Goal: Navigation & Orientation: Understand site structure

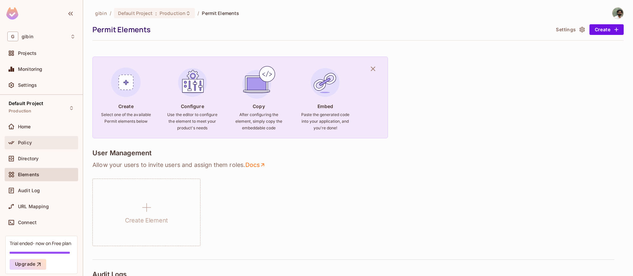
click at [30, 142] on span "Policy" at bounding box center [25, 142] width 14 height 5
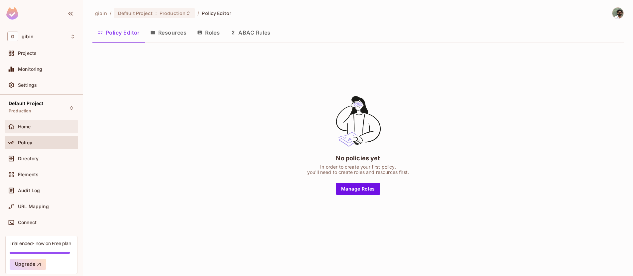
click at [35, 121] on div "Home" at bounding box center [41, 126] width 73 height 13
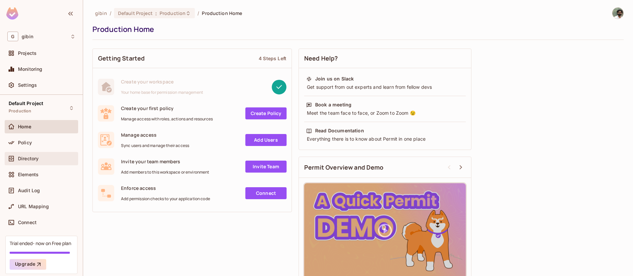
click at [27, 155] on div "Directory" at bounding box center [41, 159] width 68 height 8
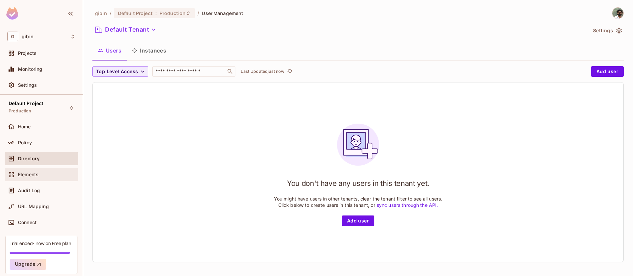
click at [32, 177] on div "Elements" at bounding box center [41, 174] width 68 height 8
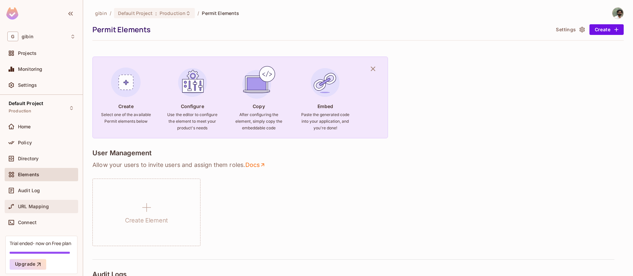
click at [47, 208] on span "URL Mapping" at bounding box center [33, 206] width 31 height 5
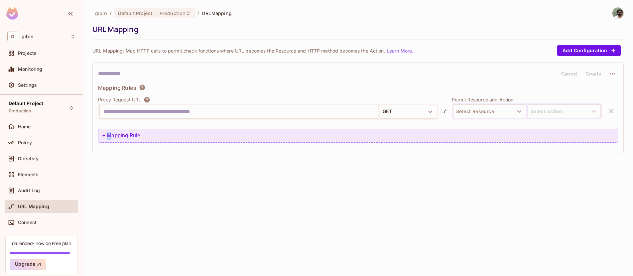
click at [109, 133] on div "+ Mapping Rule" at bounding box center [358, 136] width 520 height 14
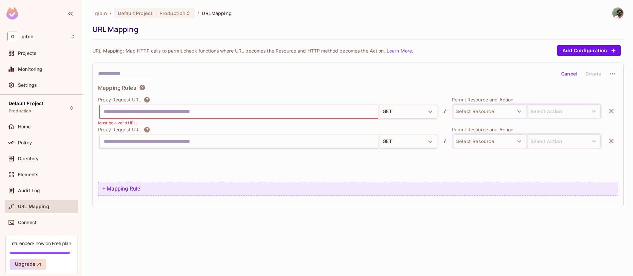
click at [121, 188] on div "+ Mapping Rule" at bounding box center [358, 189] width 520 height 14
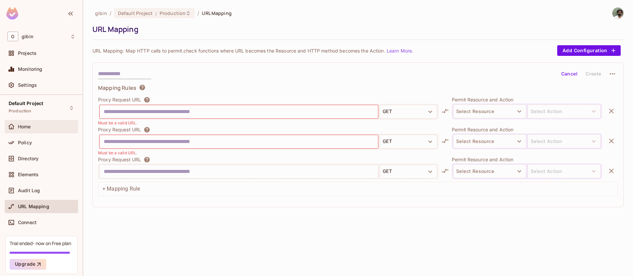
click at [33, 121] on div "Home" at bounding box center [41, 126] width 73 height 13
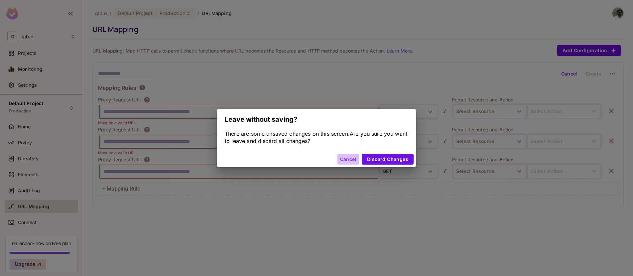
click at [351, 159] on button "Cancel" at bounding box center [348, 159] width 22 height 11
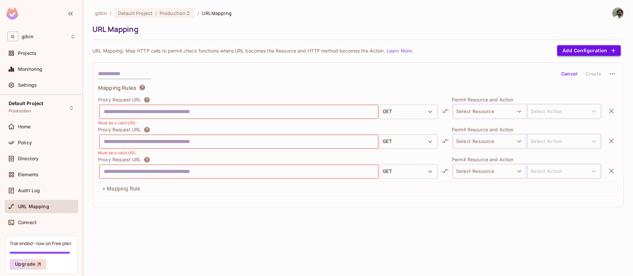
click at [561, 51] on button "Add Configuration" at bounding box center [588, 50] width 63 height 11
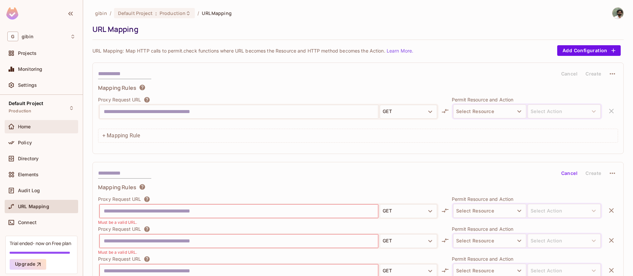
click at [36, 130] on div "Home" at bounding box center [41, 127] width 68 height 8
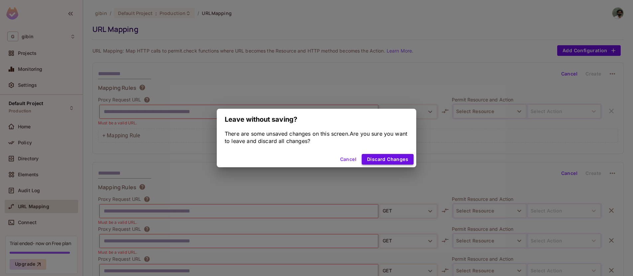
click at [386, 159] on button "Discard Changes" at bounding box center [388, 159] width 52 height 11
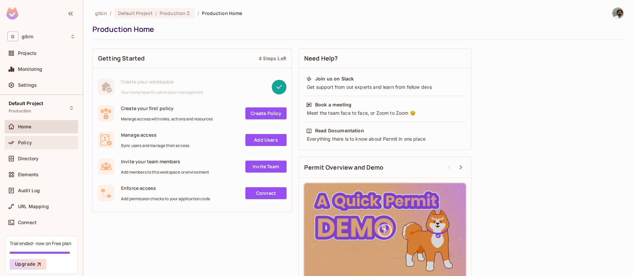
click at [24, 137] on div "Policy" at bounding box center [41, 142] width 73 height 13
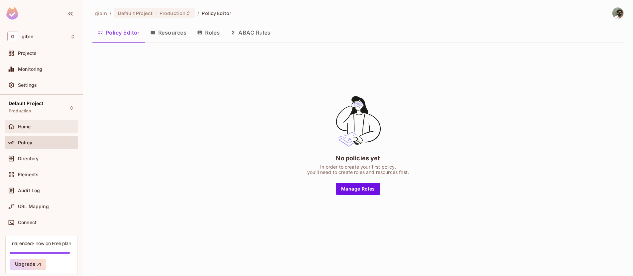
click at [31, 126] on span "Home" at bounding box center [24, 126] width 13 height 5
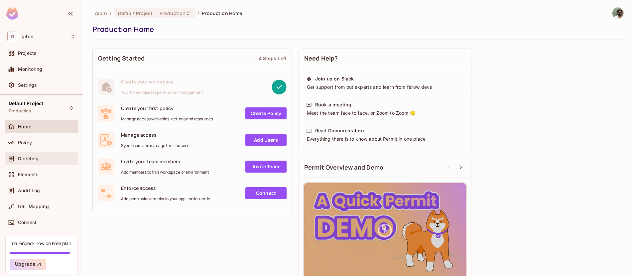
click at [34, 155] on div "Directory" at bounding box center [41, 159] width 68 height 8
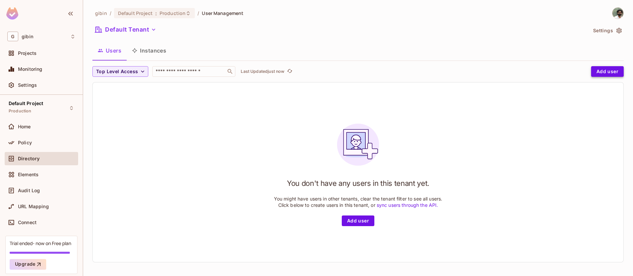
click at [603, 72] on button "Add user" at bounding box center [607, 71] width 33 height 11
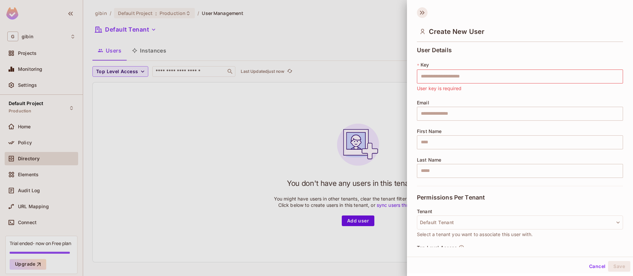
click at [423, 13] on icon at bounding box center [423, 13] width 2 height 4
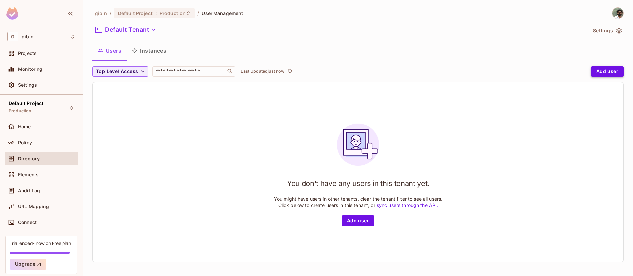
click at [603, 74] on button "Add user" at bounding box center [607, 71] width 33 height 11
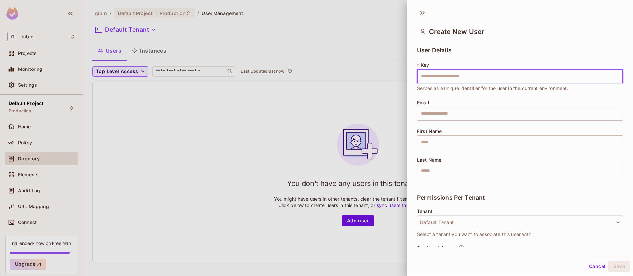
click at [153, 52] on div at bounding box center [316, 138] width 633 height 276
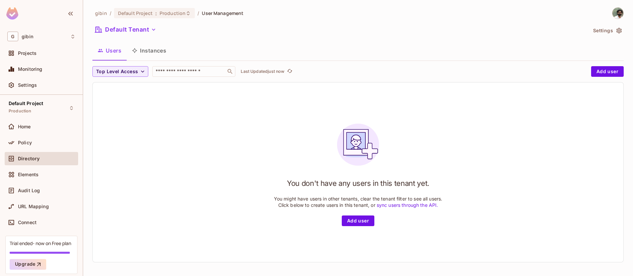
click at [153, 53] on button "Instances" at bounding box center [149, 50] width 45 height 17
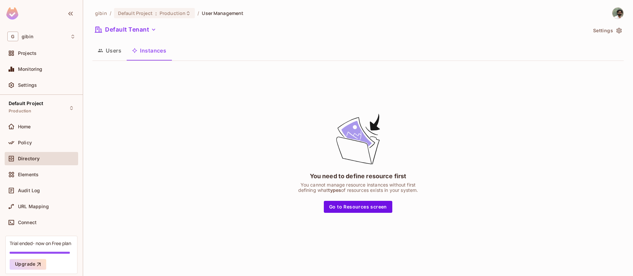
click at [116, 54] on button "Users" at bounding box center [109, 50] width 34 height 17
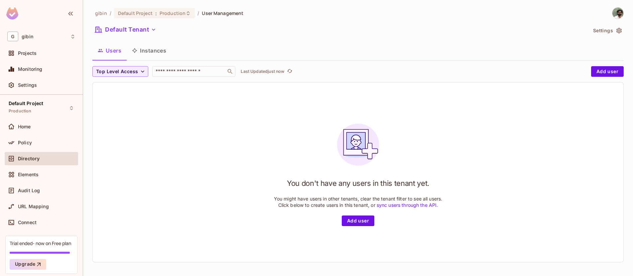
click at [151, 52] on button "Instances" at bounding box center [149, 50] width 45 height 17
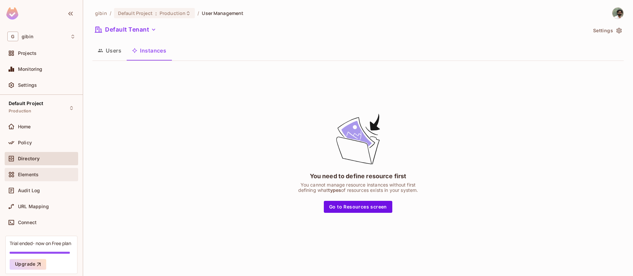
click at [35, 176] on span "Elements" at bounding box center [28, 174] width 21 height 5
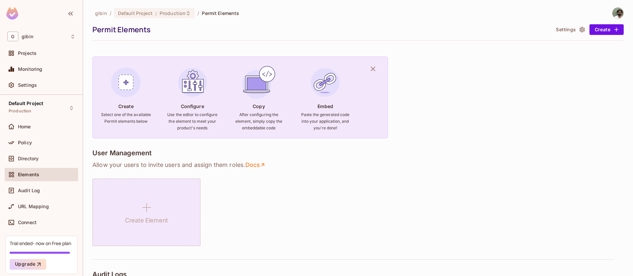
click at [162, 205] on div "Create Element" at bounding box center [146, 211] width 108 height 67
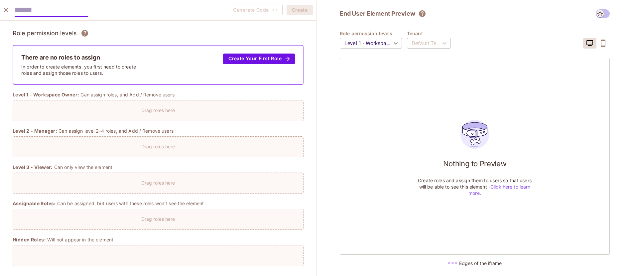
scroll to position [138, 0]
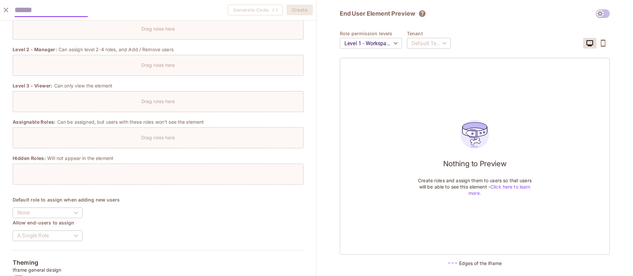
click at [6, 9] on icon "close" at bounding box center [6, 10] width 8 height 8
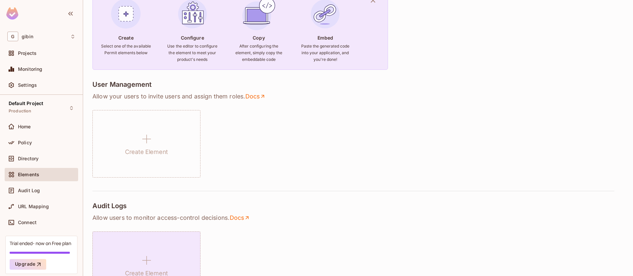
scroll to position [218, 0]
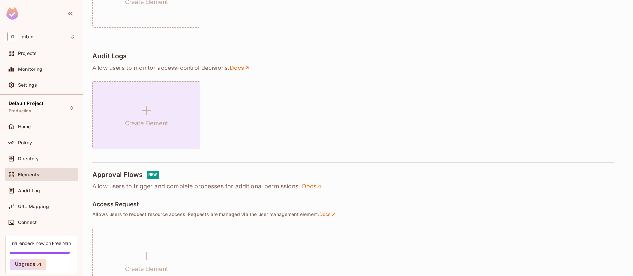
click at [158, 117] on div "Create Element" at bounding box center [146, 114] width 108 height 67
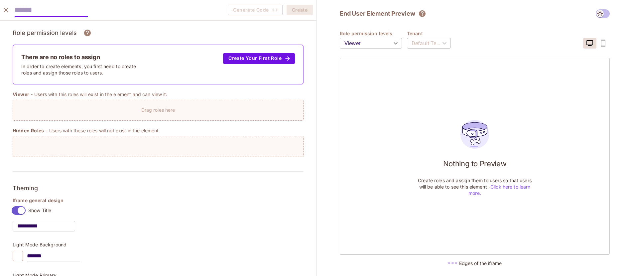
click at [3, 10] on icon "close" at bounding box center [6, 10] width 8 height 8
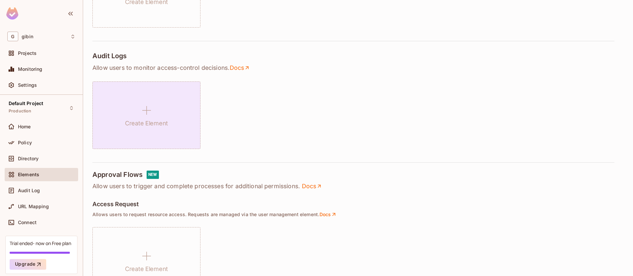
click at [149, 111] on icon at bounding box center [147, 110] width 16 height 16
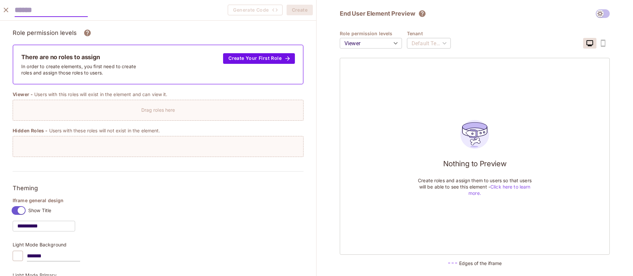
click at [7, 12] on icon "close" at bounding box center [6, 10] width 8 height 8
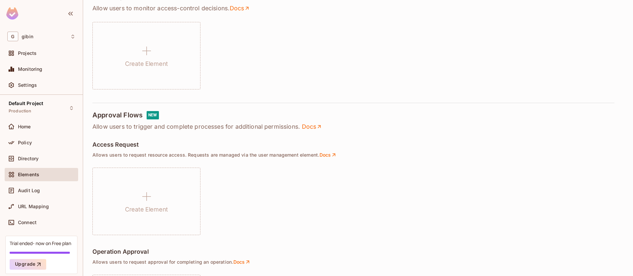
scroll to position [421, 0]
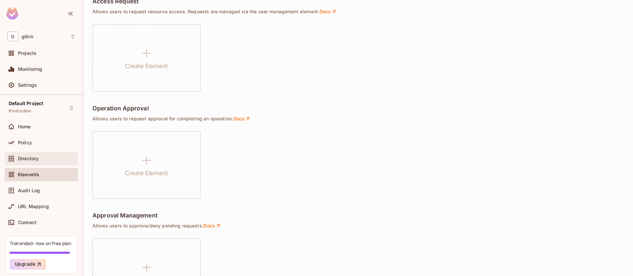
click at [47, 157] on div "Directory" at bounding box center [46, 158] width 57 height 5
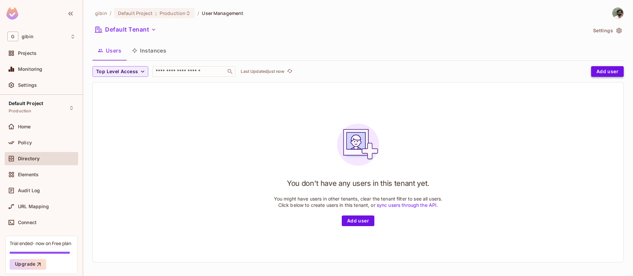
click at [604, 72] on button "Add user" at bounding box center [607, 71] width 33 height 11
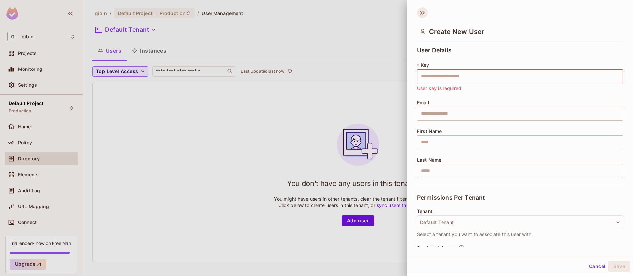
click at [421, 13] on icon at bounding box center [422, 12] width 11 height 11
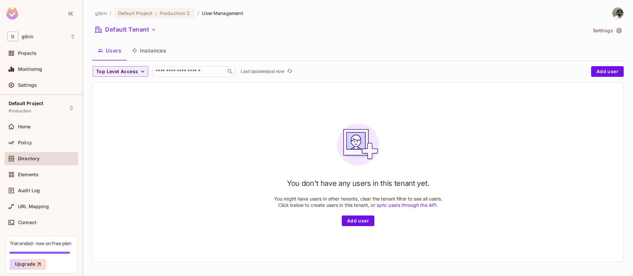
click at [155, 50] on button "Instances" at bounding box center [149, 50] width 45 height 17
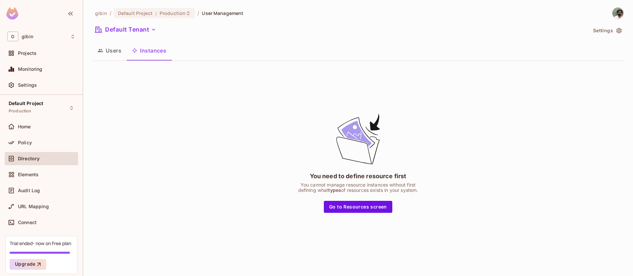
click at [110, 47] on button "Users" at bounding box center [109, 50] width 34 height 17
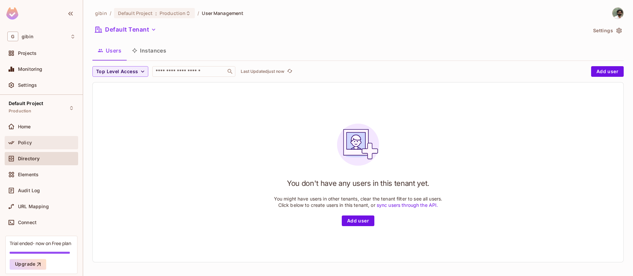
click at [28, 141] on span "Policy" at bounding box center [25, 142] width 14 height 5
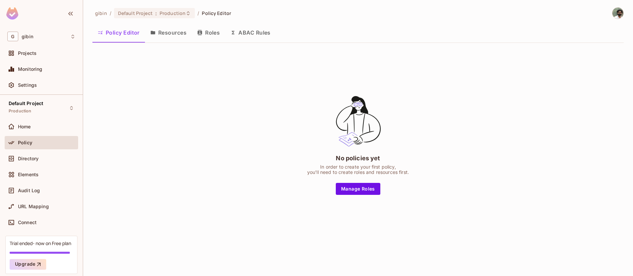
click at [171, 37] on button "Resources" at bounding box center [168, 32] width 47 height 17
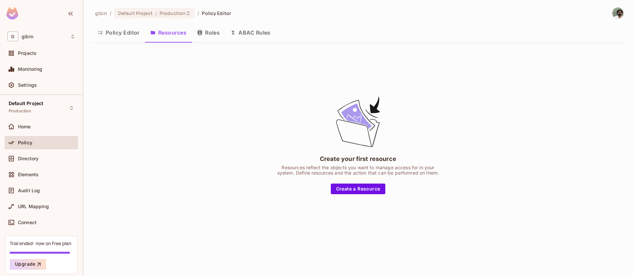
click at [213, 31] on button "Roles" at bounding box center [208, 32] width 33 height 17
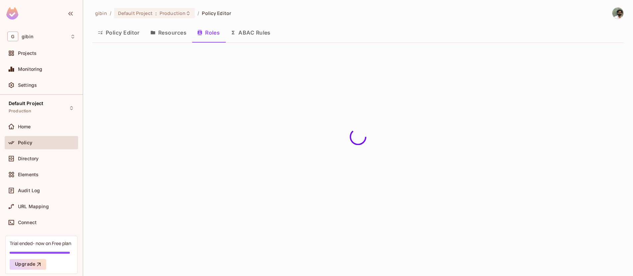
click at [256, 35] on button "ABAC Rules" at bounding box center [250, 32] width 51 height 17
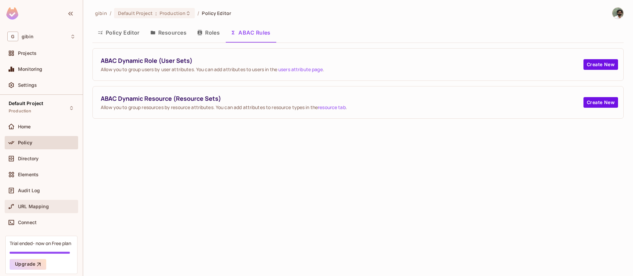
click at [33, 205] on span "URL Mapping" at bounding box center [33, 206] width 31 height 5
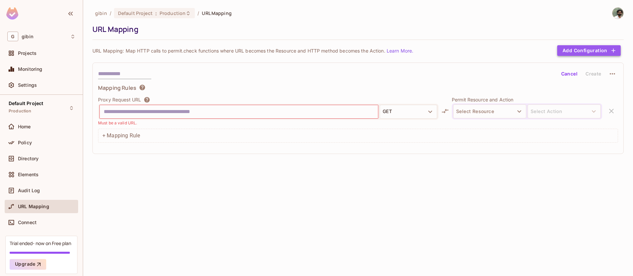
click at [590, 48] on button "Add Configuration" at bounding box center [588, 50] width 63 height 11
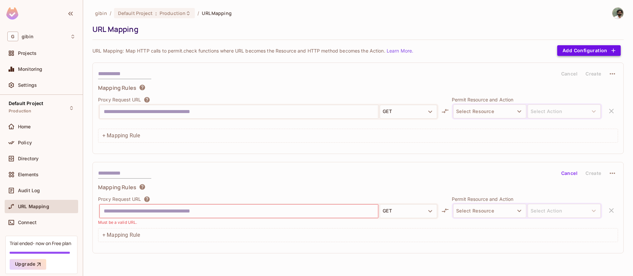
click at [589, 49] on button "Add Configuration" at bounding box center [588, 50] width 63 height 11
click at [29, 184] on div "Audit Log" at bounding box center [41, 190] width 73 height 13
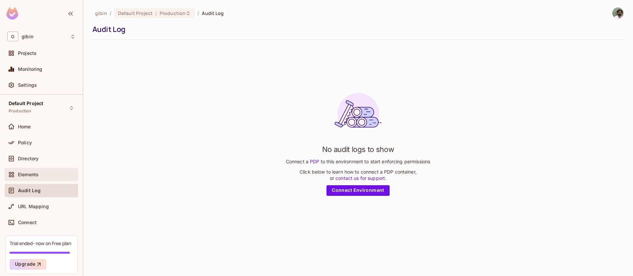
click at [33, 168] on div "Elements" at bounding box center [41, 174] width 73 height 13
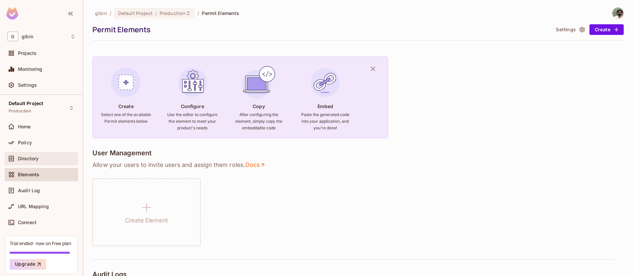
click at [35, 160] on span "Directory" at bounding box center [28, 158] width 21 height 5
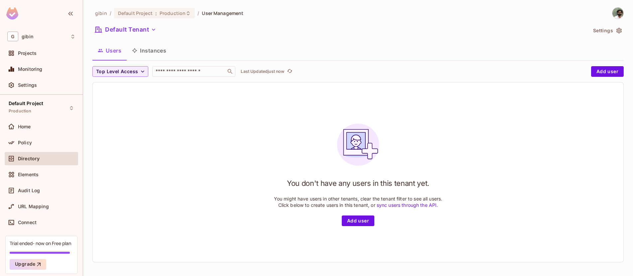
click at [158, 53] on button "Instances" at bounding box center [149, 50] width 45 height 17
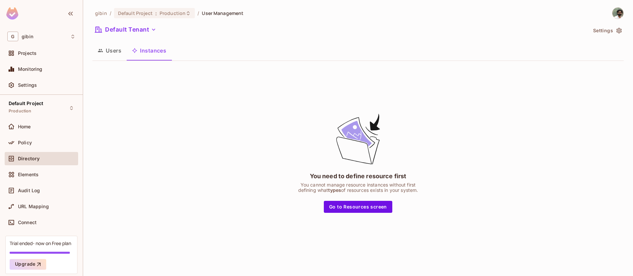
click at [108, 50] on button "Users" at bounding box center [109, 50] width 34 height 17
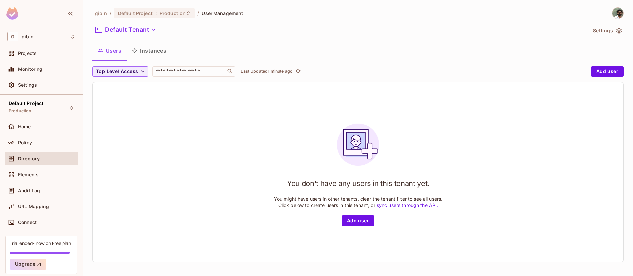
click at [160, 55] on button "Instances" at bounding box center [149, 50] width 45 height 17
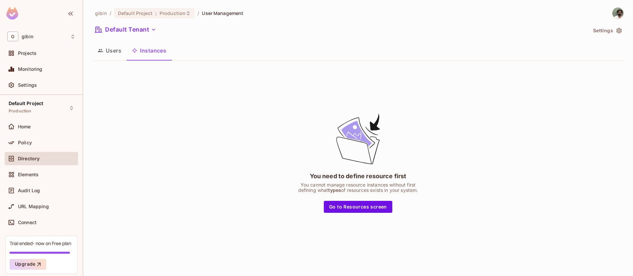
click at [116, 54] on button "Users" at bounding box center [109, 50] width 34 height 17
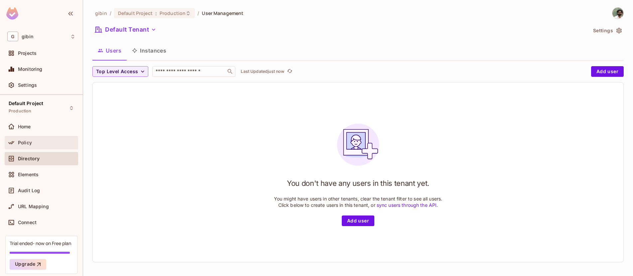
click at [39, 140] on div "Policy" at bounding box center [46, 142] width 57 height 5
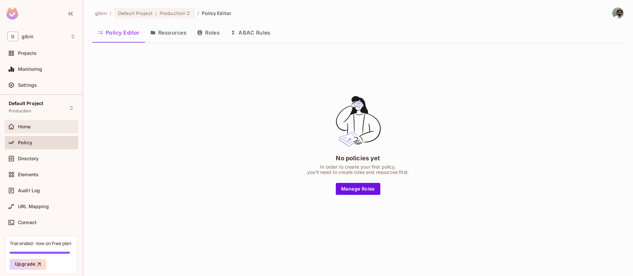
click at [37, 123] on div "Home" at bounding box center [41, 127] width 68 height 8
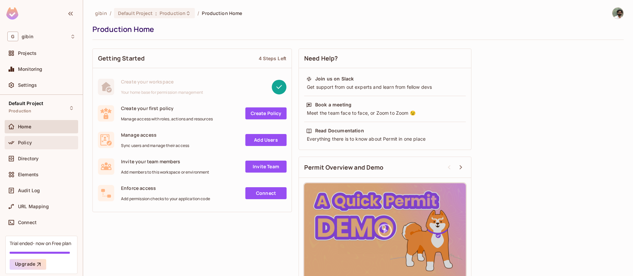
click at [40, 141] on div "Policy" at bounding box center [46, 142] width 57 height 5
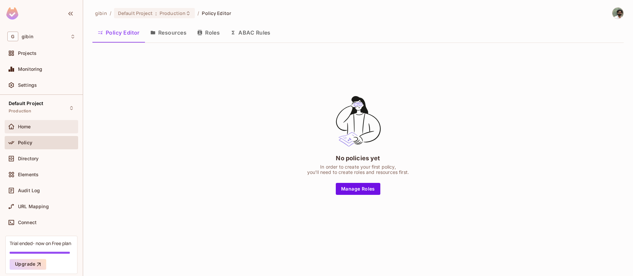
click at [31, 127] on div "Home" at bounding box center [46, 126] width 57 height 5
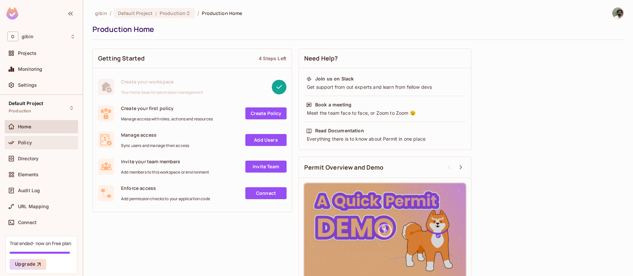
click at [34, 143] on div "Policy" at bounding box center [46, 142] width 57 height 5
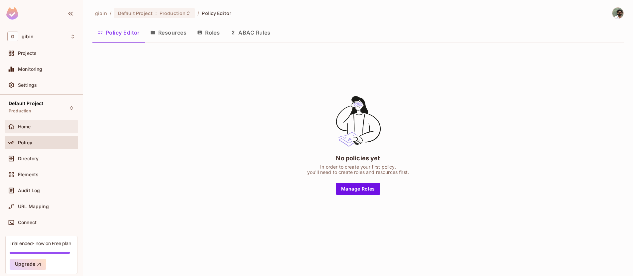
click at [36, 126] on div "Home" at bounding box center [46, 126] width 57 height 5
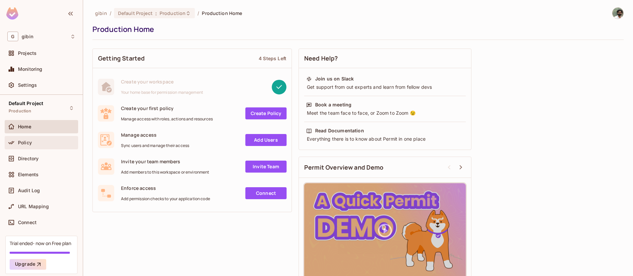
click at [40, 148] on div "Policy" at bounding box center [41, 142] width 73 height 13
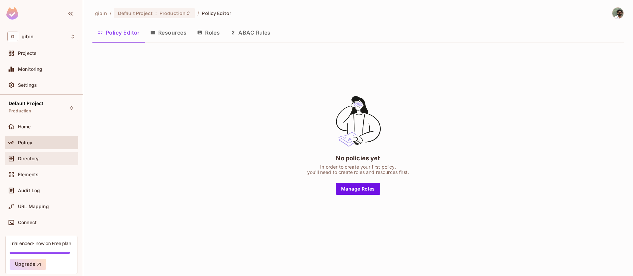
drag, startPoint x: 40, startPoint y: 148, endPoint x: 41, endPoint y: 158, distance: 10.7
click at [41, 158] on div "Directory" at bounding box center [46, 158] width 57 height 5
